Goal: Navigation & Orientation: Find specific page/section

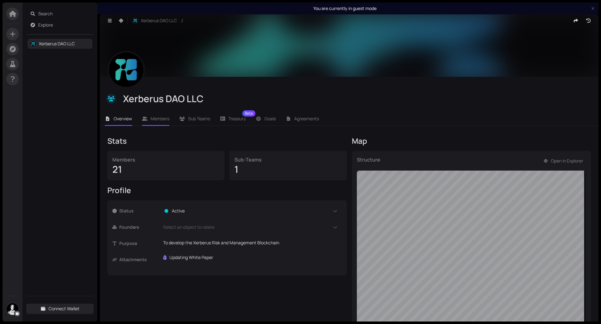
click at [158, 118] on span "Members" at bounding box center [160, 119] width 19 height 6
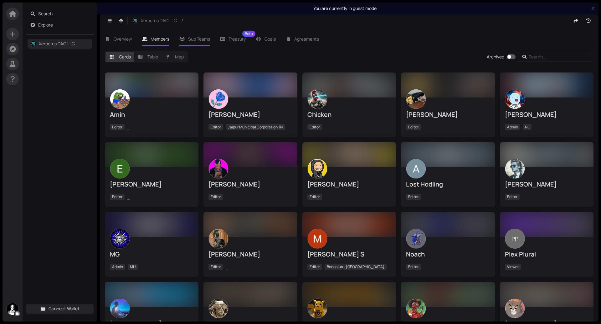
click at [198, 35] on li "Sub Teams" at bounding box center [194, 39] width 41 height 14
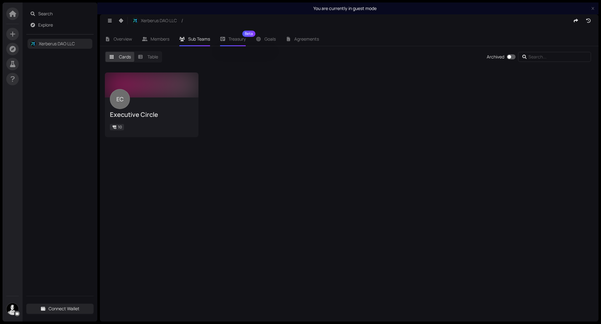
click at [236, 41] on span "Treasury Beta" at bounding box center [236, 39] width 17 height 4
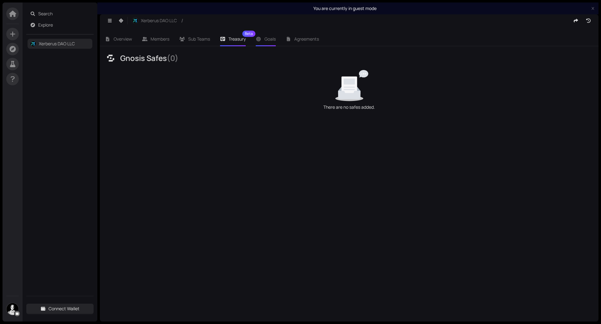
click at [269, 41] on span "Goals" at bounding box center [269, 39] width 11 height 6
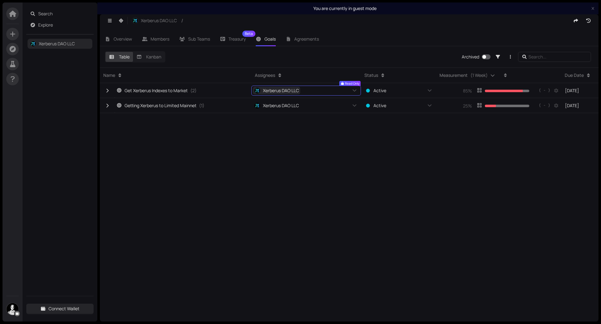
click at [286, 92] on span "Xerberus DAO LLC" at bounding box center [281, 90] width 36 height 7
click at [178, 94] on div "Get Xerberus Indexes to Market" at bounding box center [151, 90] width 71 height 7
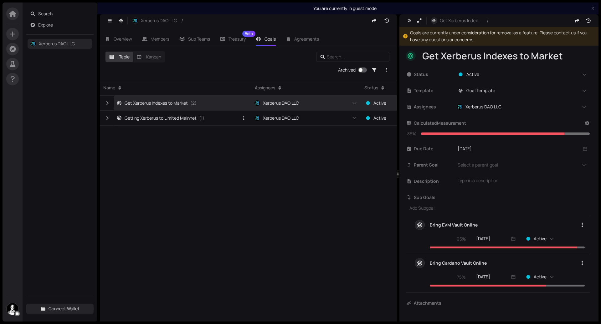
click at [146, 120] on div "Getting Xerberus to Limited Mainnet" at bounding box center [156, 118] width 80 height 7
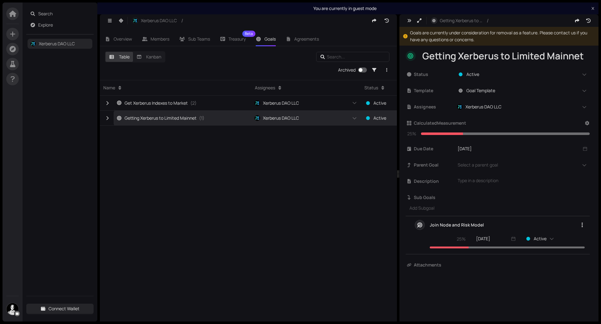
click at [592, 7] on icon "close" at bounding box center [592, 8] width 3 height 3
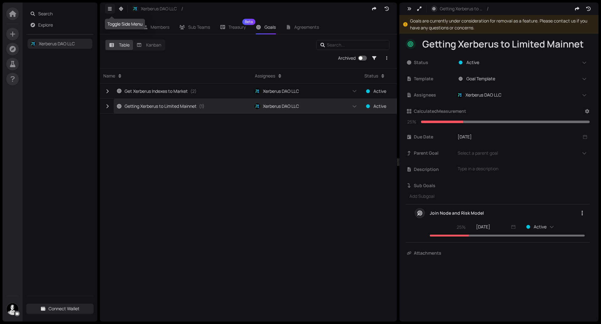
click at [110, 8] on icon "button" at bounding box center [110, 9] width 6 height 4
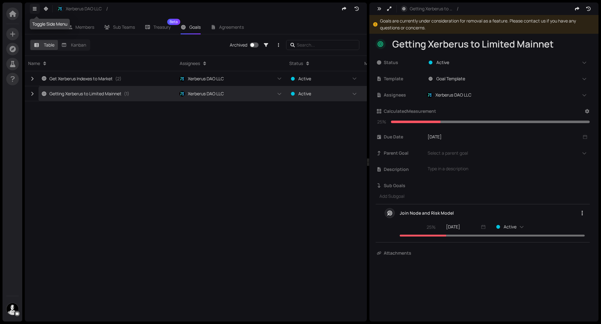
click at [37, 10] on icon "button" at bounding box center [35, 9] width 6 height 4
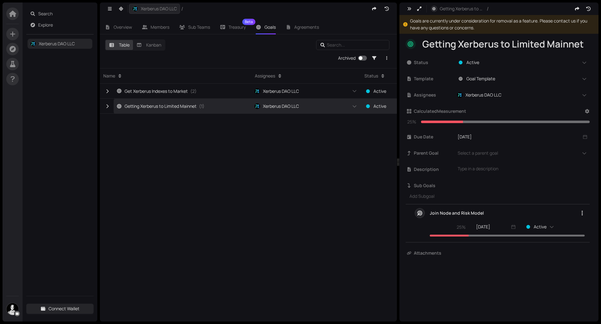
click at [169, 9] on span "Xerberus DAO LLC" at bounding box center [159, 8] width 36 height 7
